Goal: Find specific page/section: Find specific page/section

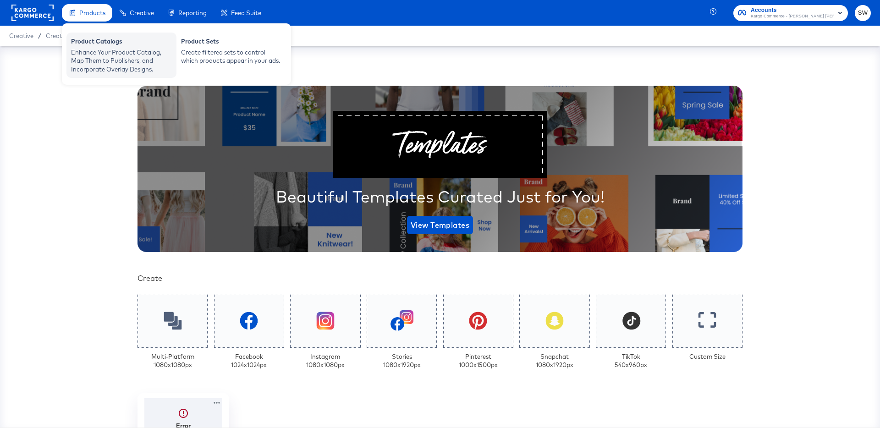
click at [98, 71] on div "Enhance Your Product Catalog, Map Them to Publishers, and Incorporate Overlay D…" at bounding box center [121, 61] width 101 height 26
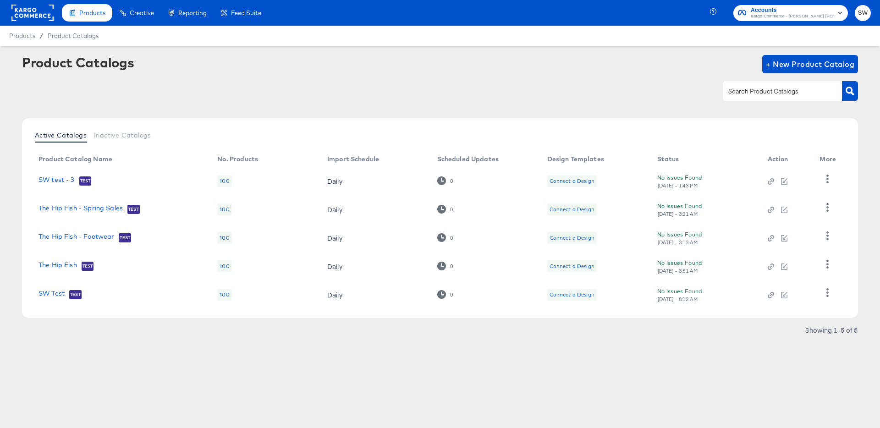
click at [782, 13] on span "Kargo Commerce - [PERSON_NAME] [PERSON_NAME] Production" at bounding box center [791, 16] width 83 height 7
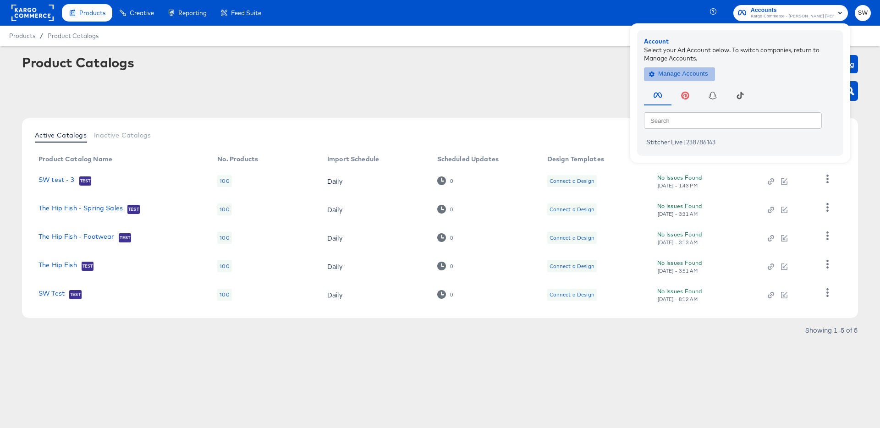
click at [667, 76] on span "Manage Accounts" at bounding box center [679, 74] width 57 height 11
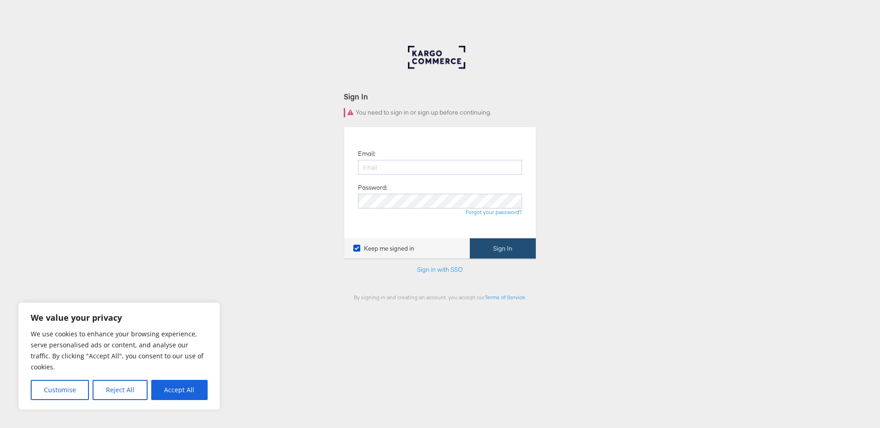
type input "stephen.walsh@kargo.com"
click at [485, 251] on button "Sign In" at bounding box center [503, 248] width 66 height 21
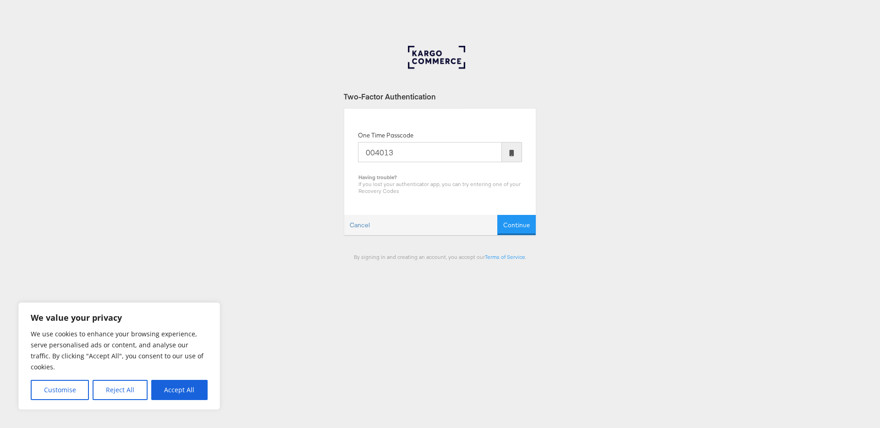
type input "004013"
click at [497, 215] on button "Continue" at bounding box center [516, 225] width 38 height 21
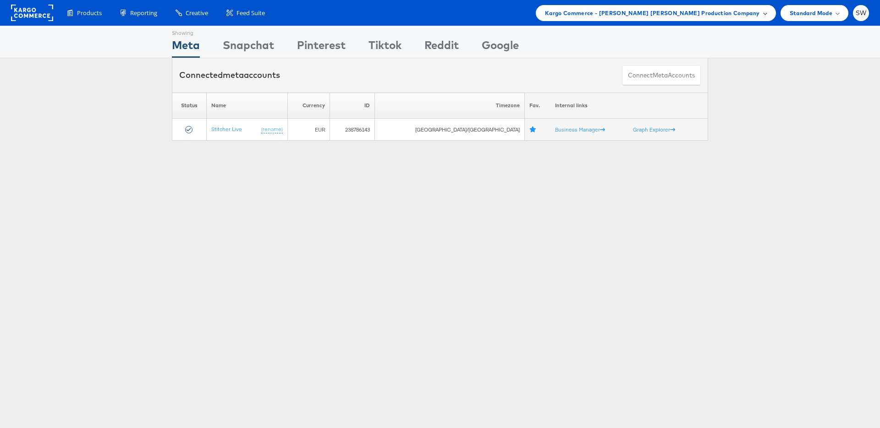
click at [733, 15] on span "Kargo Commerce - [PERSON_NAME] [PERSON_NAME] Production Company" at bounding box center [652, 13] width 215 height 10
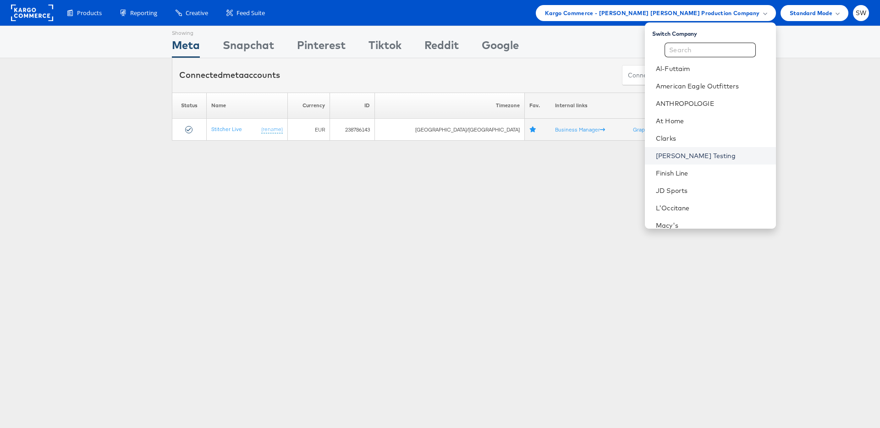
click at [719, 160] on link "Colin Clarke Testing" at bounding box center [712, 155] width 113 height 9
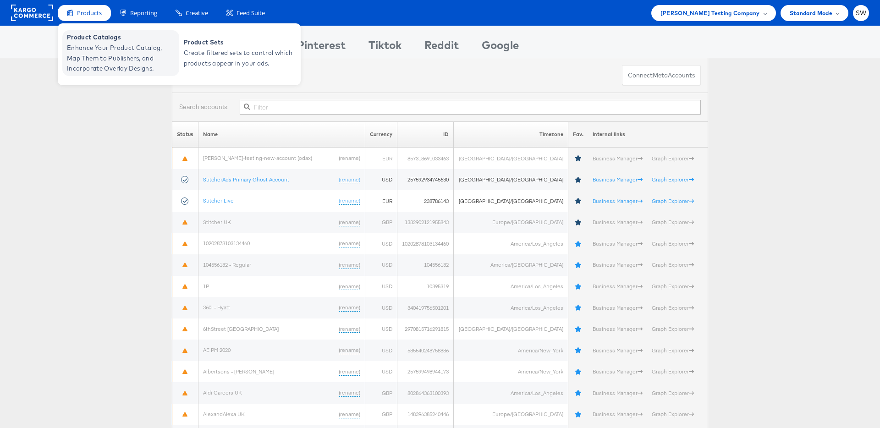
click at [96, 42] on span "Product Catalogs" at bounding box center [122, 37] width 110 height 11
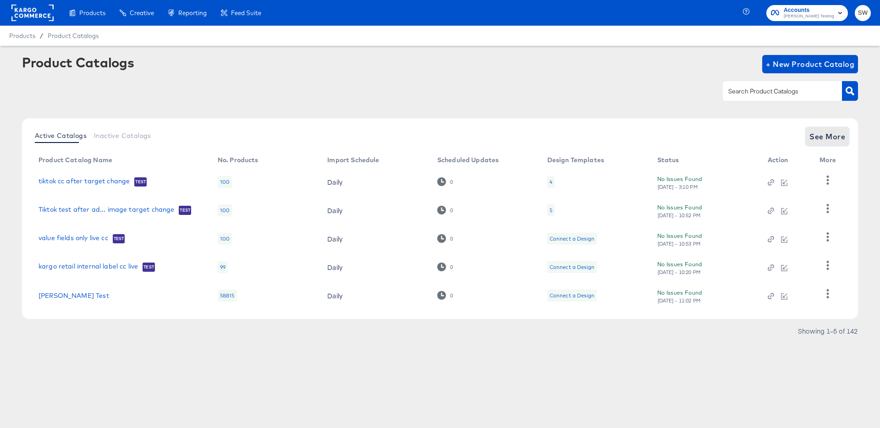
click at [842, 135] on span "See More" at bounding box center [827, 136] width 36 height 13
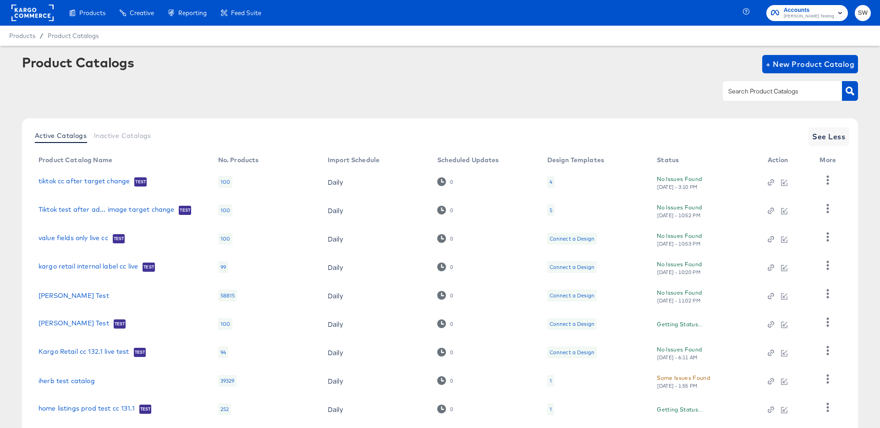
scroll to position [84, 0]
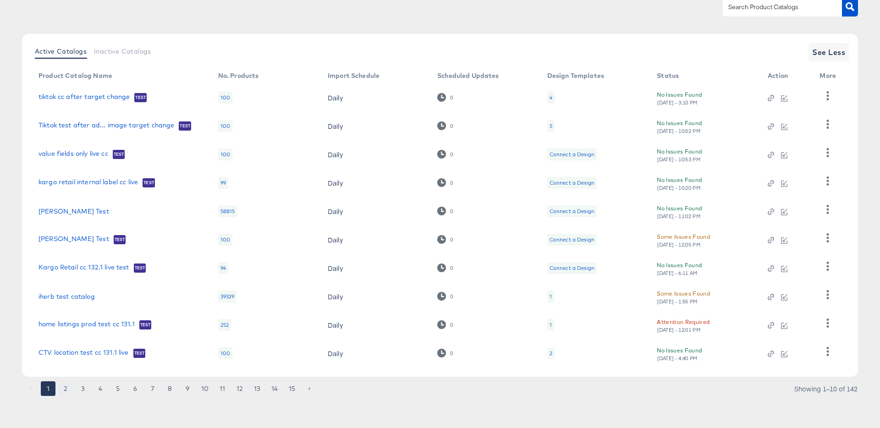
click at [65, 388] on button "2" at bounding box center [65, 388] width 15 height 15
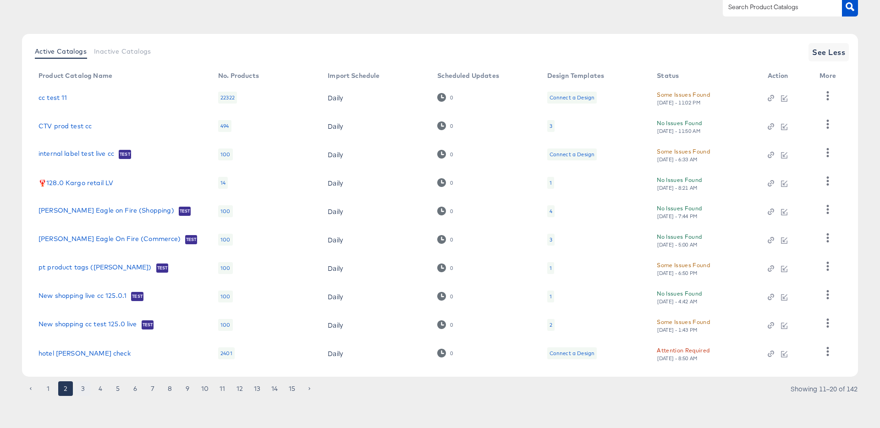
click at [80, 389] on button "3" at bounding box center [83, 388] width 15 height 15
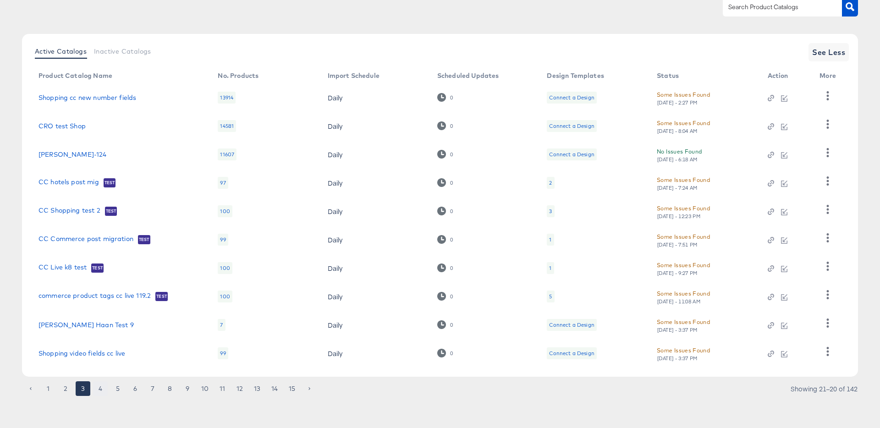
click at [102, 391] on button "4" at bounding box center [100, 388] width 15 height 15
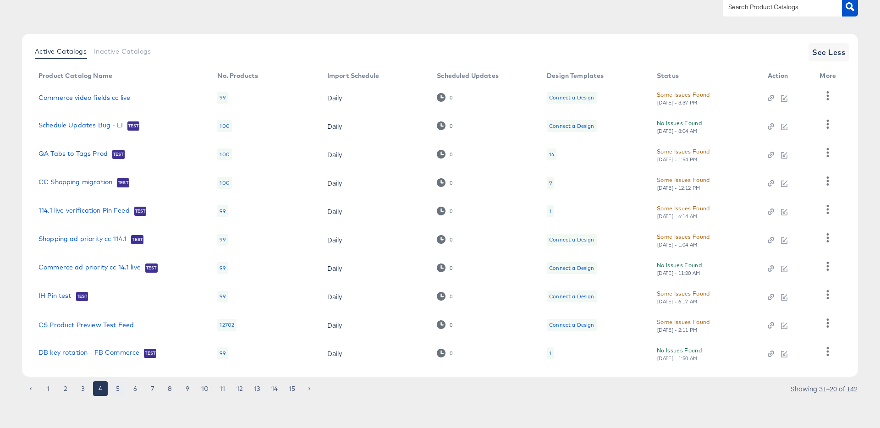
click at [118, 391] on button "5" at bounding box center [117, 388] width 15 height 15
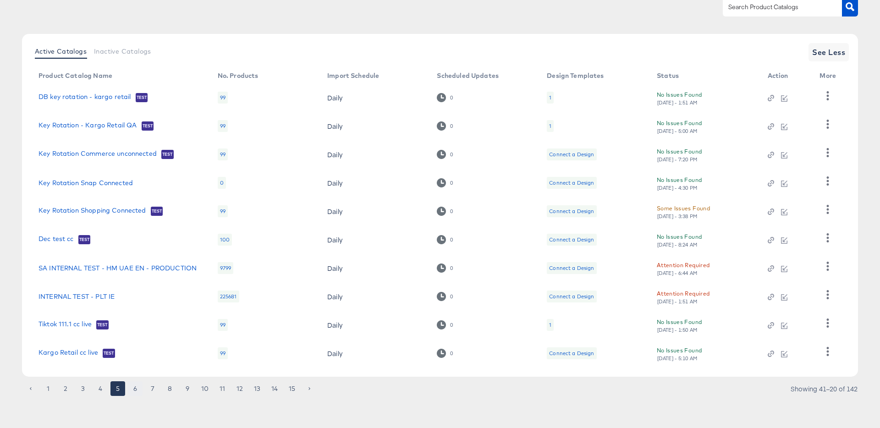
click at [136, 389] on button "6" at bounding box center [135, 388] width 15 height 15
